Goal: Information Seeking & Learning: Learn about a topic

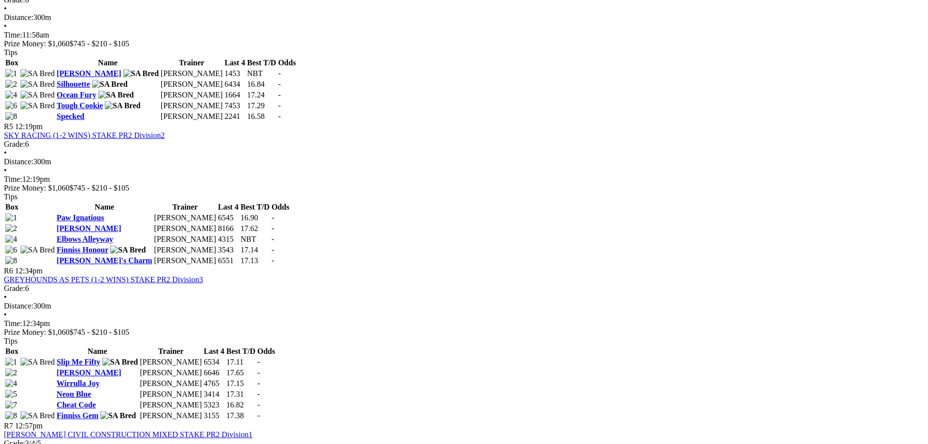
scroll to position [1023, 0]
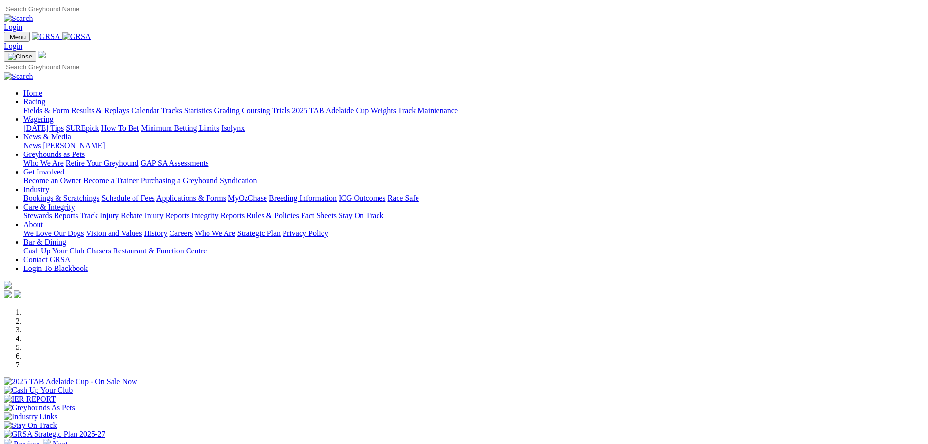
scroll to position [341, 0]
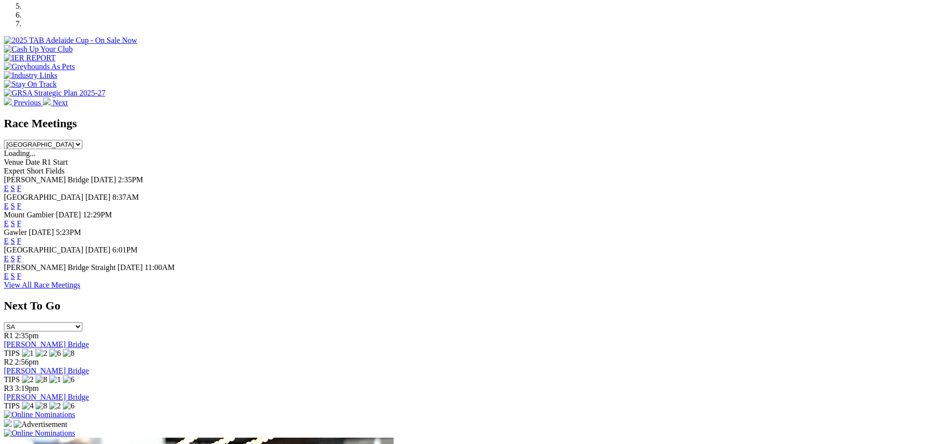
click at [21, 237] on link "F" at bounding box center [19, 241] width 4 height 8
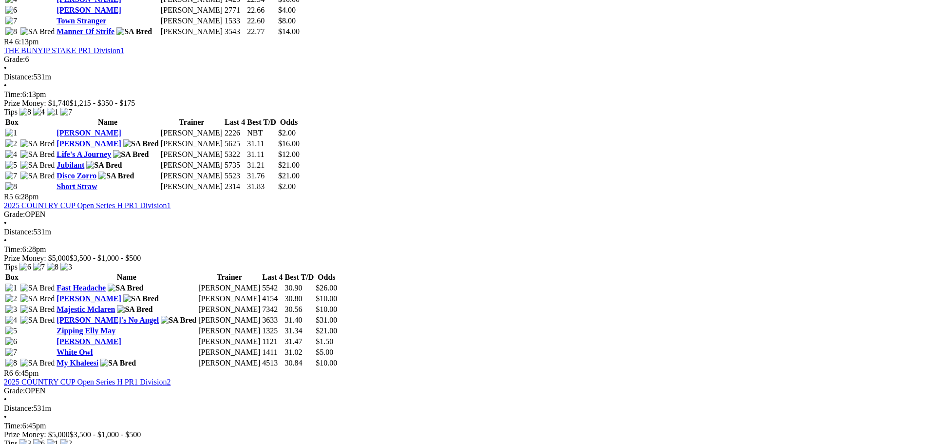
scroll to position [974, 0]
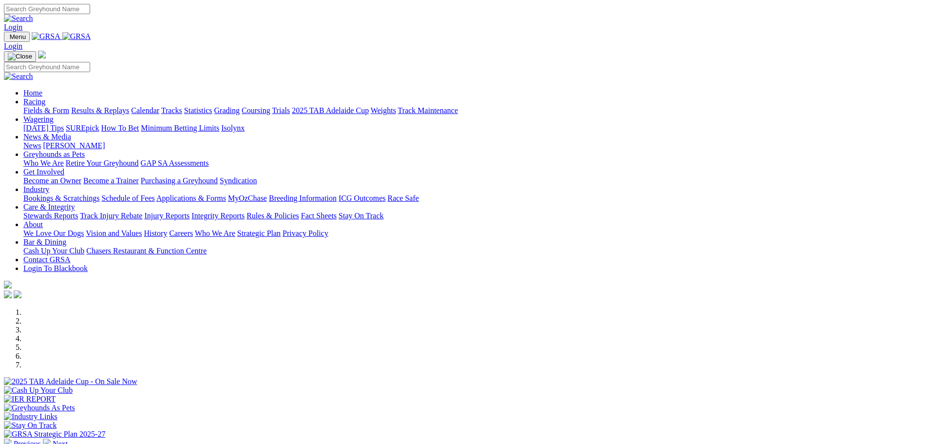
scroll to position [341, 0]
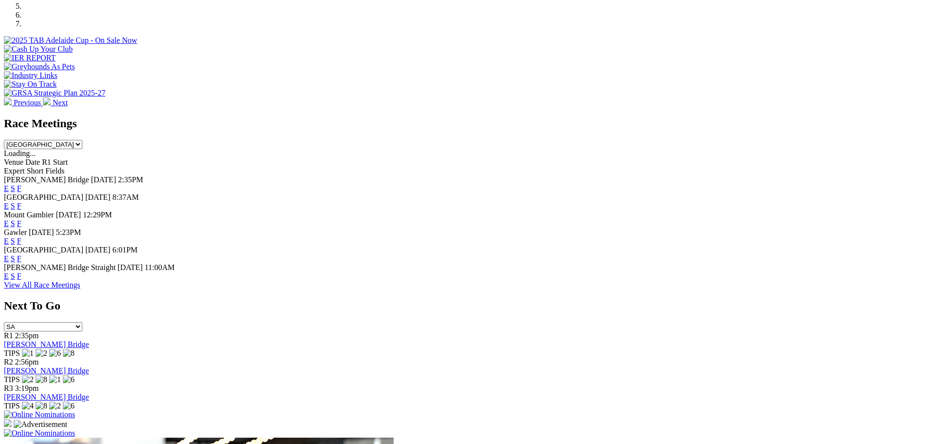
click at [21, 254] on link "F" at bounding box center [19, 258] width 4 height 8
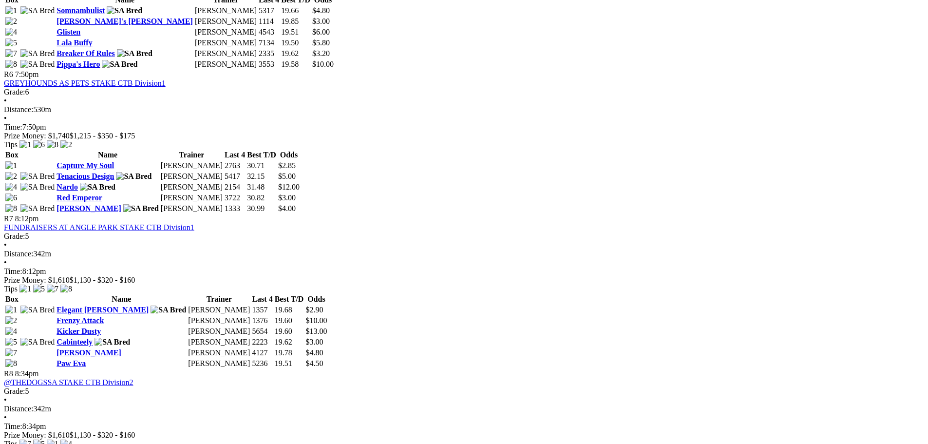
scroll to position [1267, 0]
